Goal: Task Accomplishment & Management: Use online tool/utility

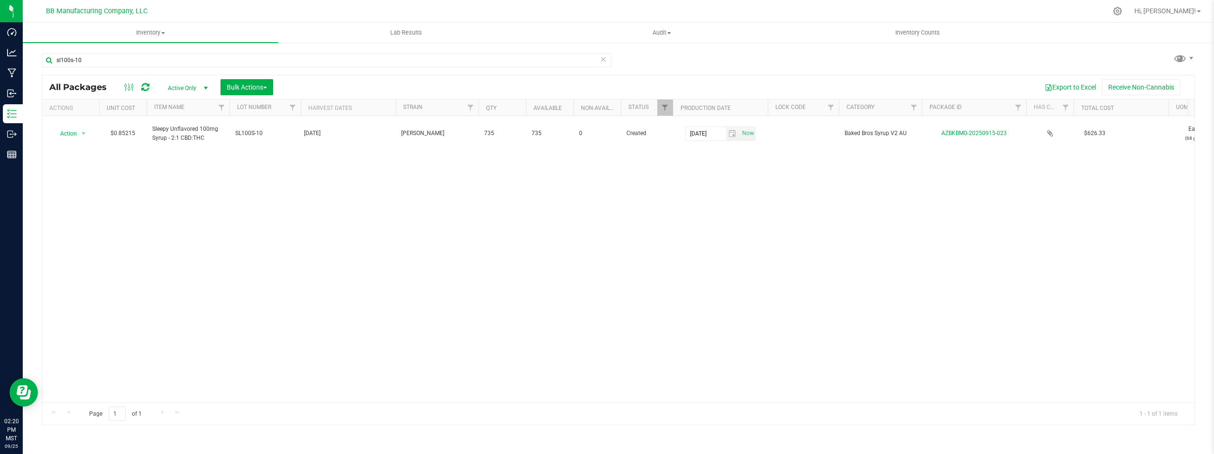
click at [268, 255] on div "Action Action Adjust qty Create package Edit attributes Global inventory Locate…" at bounding box center [618, 259] width 1152 height 286
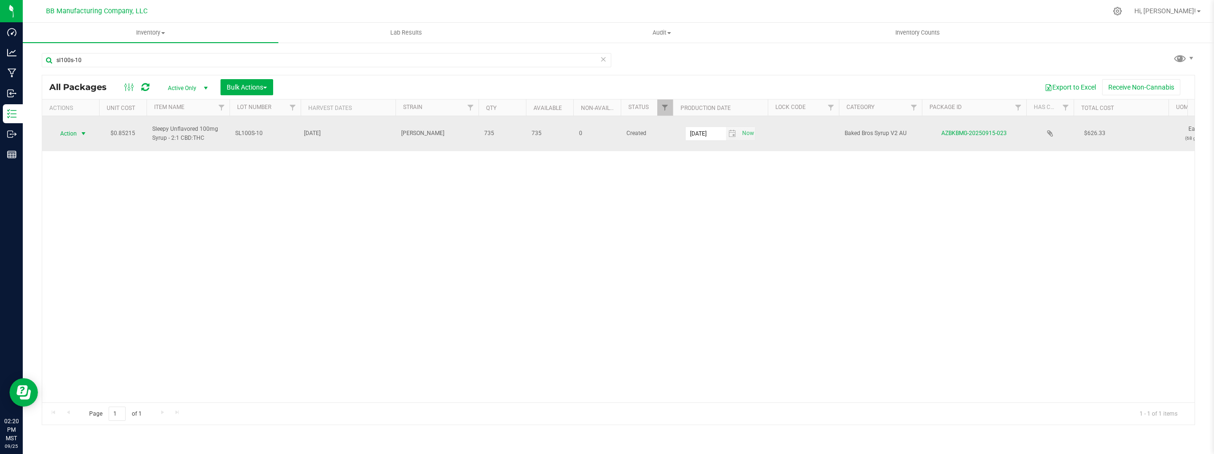
click at [86, 130] on span "select" at bounding box center [84, 134] width 8 height 8
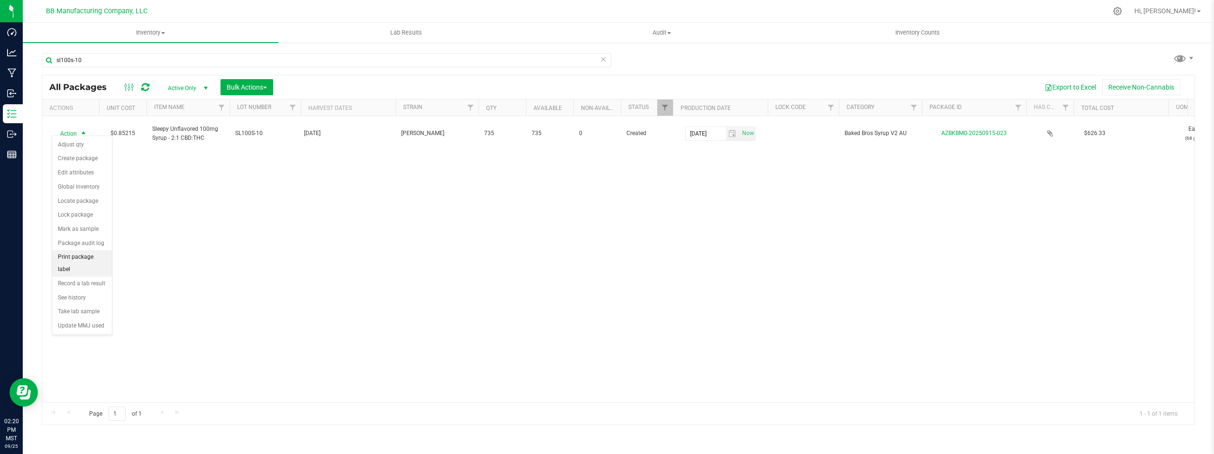
click at [81, 256] on li "Print package label" at bounding box center [82, 263] width 60 height 26
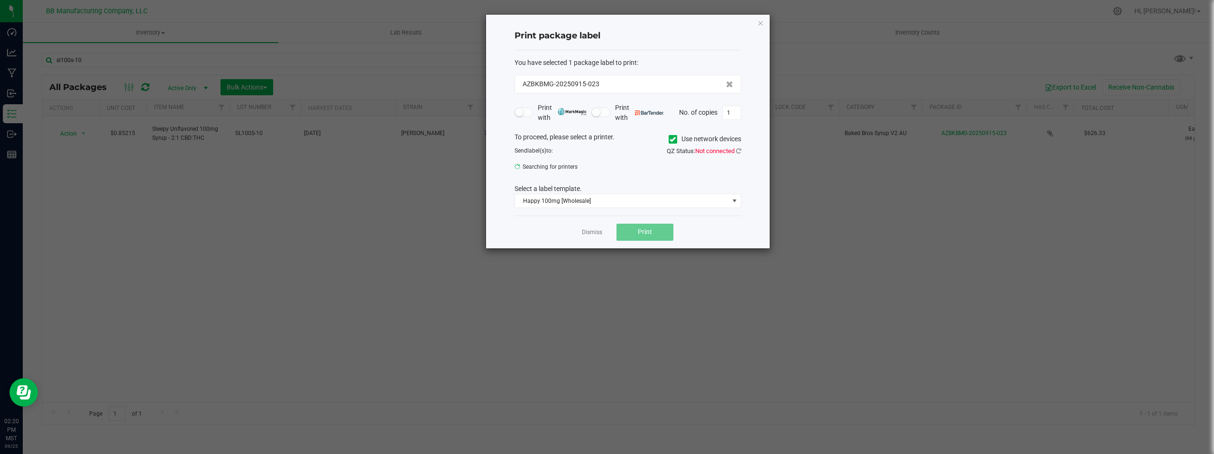
click at [672, 139] on icon at bounding box center [673, 139] width 6 height 0
click at [0, 0] on input "Use network devices" at bounding box center [0, 0] width 0 height 0
click at [739, 153] on icon at bounding box center [738, 151] width 5 height 6
click at [548, 12] on div "Error: Connection blocked by client" at bounding box center [607, 12] width 142 height 24
click at [632, 169] on div "To proceed, please select a printer. Use network devices Send label(s) to: Sear…" at bounding box center [628, 170] width 227 height 76
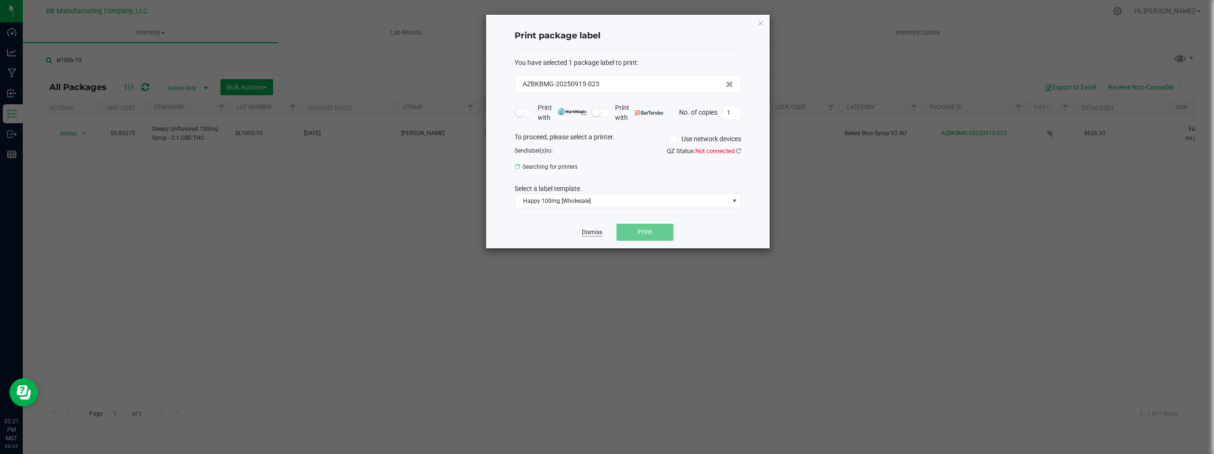
click at [588, 231] on link "Dismiss" at bounding box center [592, 233] width 20 height 8
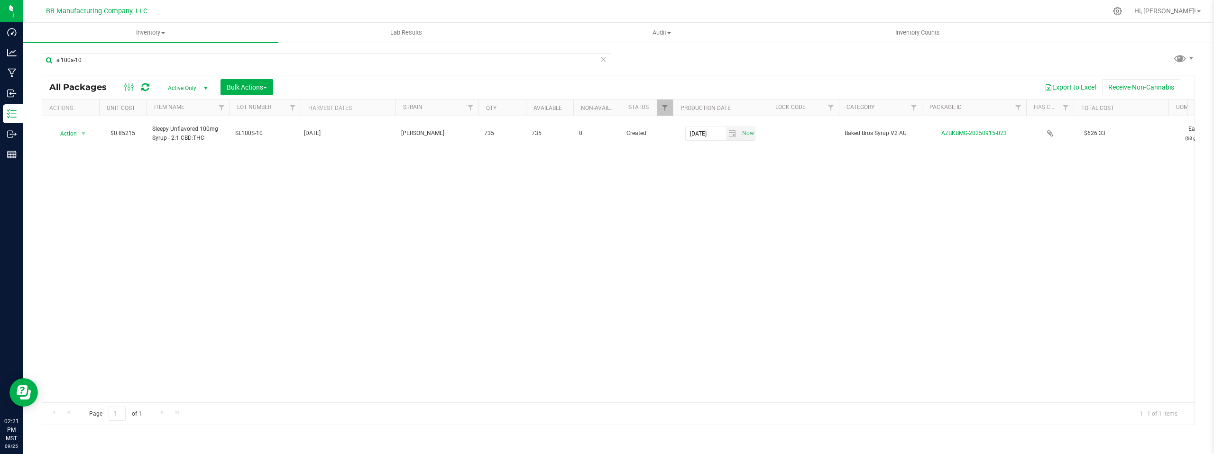
click at [589, 229] on div "Action Action Adjust qty Create package Edit attributes Global inventory Locate…" at bounding box center [618, 259] width 1152 height 286
